Goal: Transaction & Acquisition: Purchase product/service

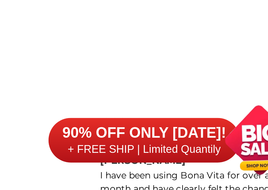
scroll to position [5246, 0]
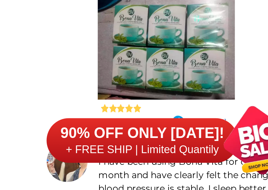
click at [109, 95] on div at bounding box center [131, 121] width 64 height 53
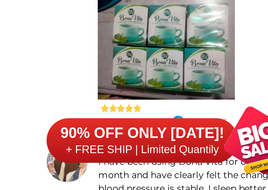
click at [99, 95] on div at bounding box center [131, 121] width 64 height 53
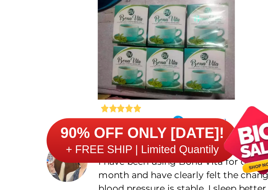
click at [99, 95] on div at bounding box center [131, 121] width 64 height 53
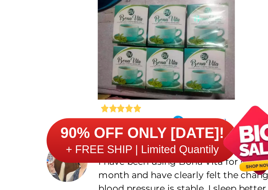
click at [100, 95] on div at bounding box center [131, 121] width 64 height 53
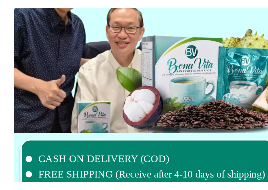
scroll to position [4569, 0]
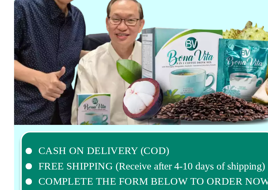
click at [110, 40] on div at bounding box center [162, 30] width 104 height 105
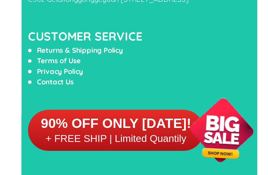
scroll to position [5451, 0]
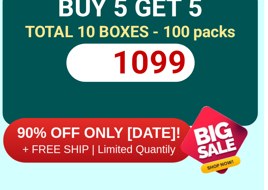
scroll to position [4206, 0]
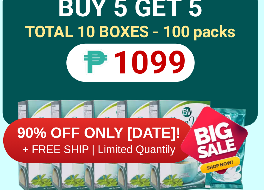
click at [122, 122] on h2 "1099" at bounding box center [143, 131] width 42 height 18
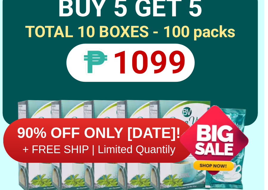
click at [107, 111] on h2 "TOTAL 10 BOXES - 100 packs" at bounding box center [133, 116] width 113 height 11
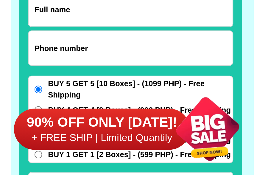
scroll to position [4590, 0]
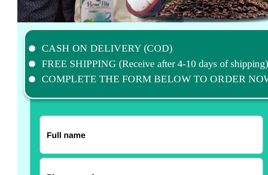
click at [90, 82] on input "Input full_name" at bounding box center [134, 90] width 104 height 17
type input "[PERSON_NAME]"
type input "09053356768"
select select "Select province"
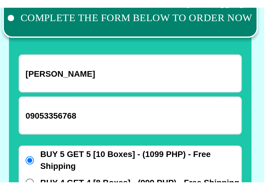
scroll to position [4650, 0]
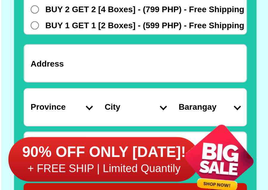
click at [82, 113] on input "Input address" at bounding box center [134, 121] width 104 height 17
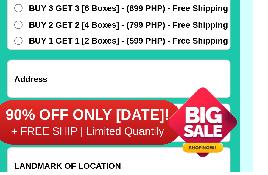
scroll to position [4638, 0]
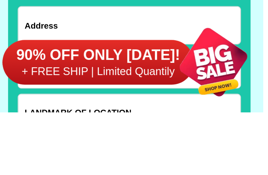
click at [150, 128] on div at bounding box center [173, 151] width 47 height 47
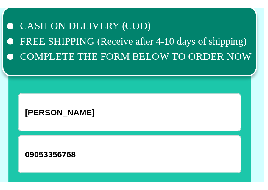
scroll to position [4628, 0]
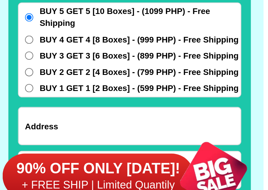
click at [150, 143] on div at bounding box center [173, 166] width 47 height 47
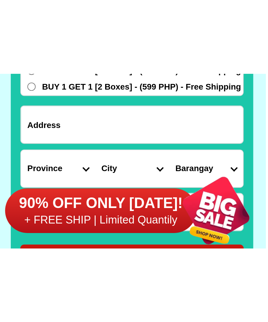
scroll to position [4666, 0]
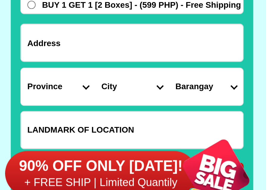
click at [82, 97] on input "Input address" at bounding box center [134, 105] width 104 height 17
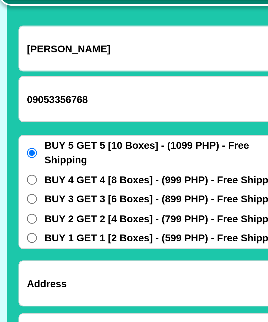
scroll to position [4653, 0]
